Goal: Task Accomplishment & Management: Use online tool/utility

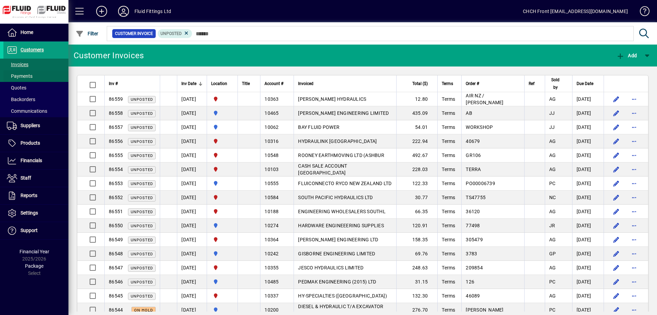
click at [32, 79] on span "Payments" at bounding box center [20, 75] width 26 height 5
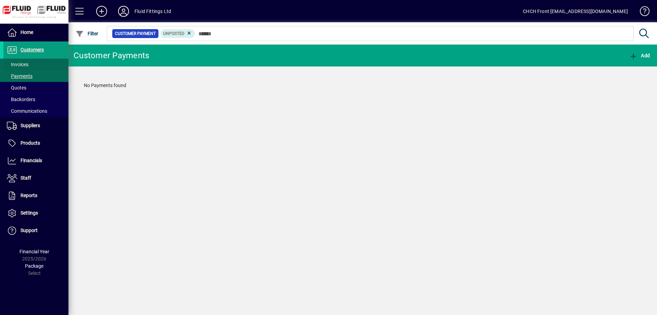
click at [38, 65] on span at bounding box center [35, 64] width 65 height 16
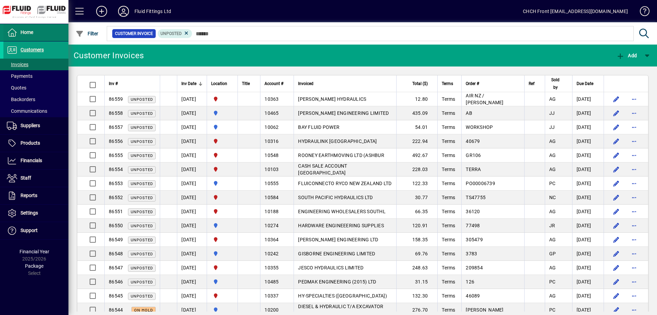
click at [57, 30] on span at bounding box center [35, 32] width 65 height 16
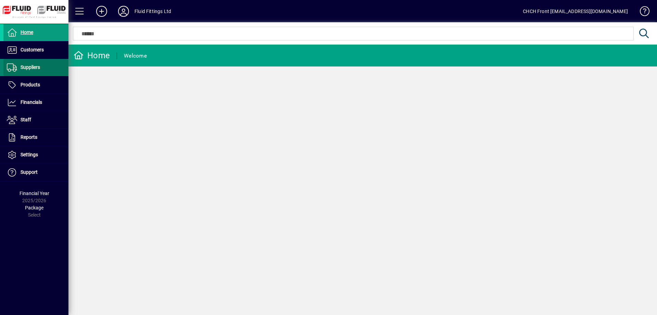
click at [46, 67] on span at bounding box center [35, 67] width 65 height 16
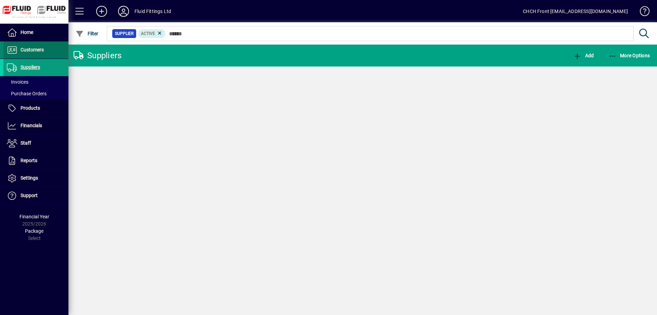
click at [47, 50] on span at bounding box center [35, 50] width 65 height 16
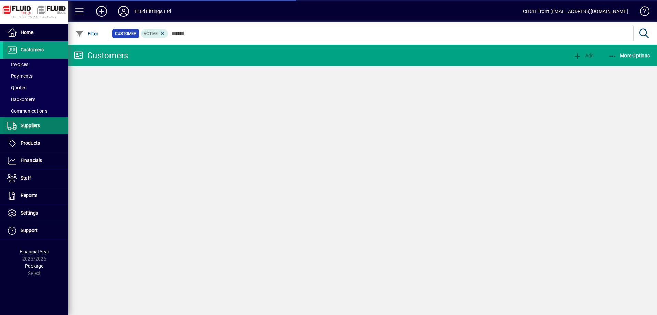
click at [38, 64] on span at bounding box center [35, 64] width 65 height 16
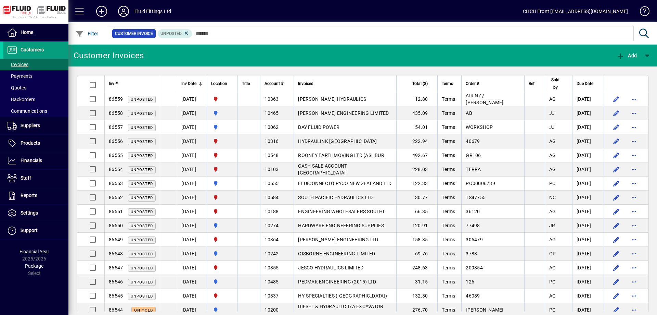
click at [173, 61] on mat-toolbar-row "Customer Invoices Add" at bounding box center [362, 56] width 589 height 22
click at [165, 53] on mat-toolbar-row "Customer Invoices Add" at bounding box center [362, 56] width 589 height 22
